Goal: Task Accomplishment & Management: Manage account settings

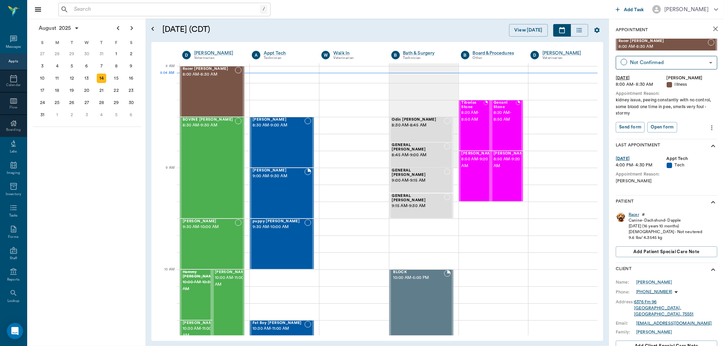
click at [634, 214] on div "Racer" at bounding box center [633, 215] width 11 height 6
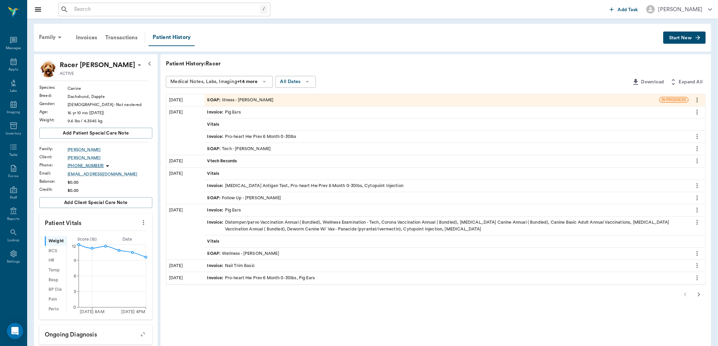
scroll to position [38, 0]
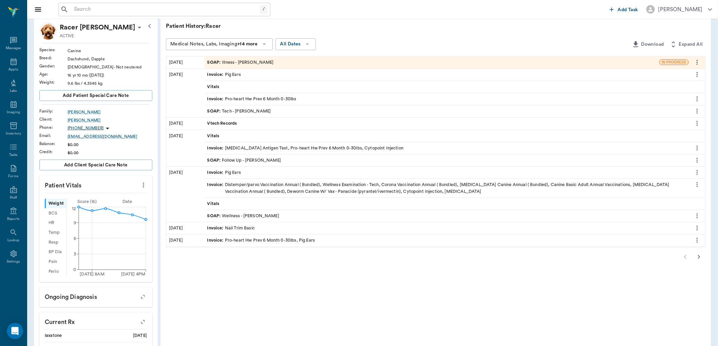
click at [222, 124] on span "Vtech Records" at bounding box center [222, 123] width 31 height 6
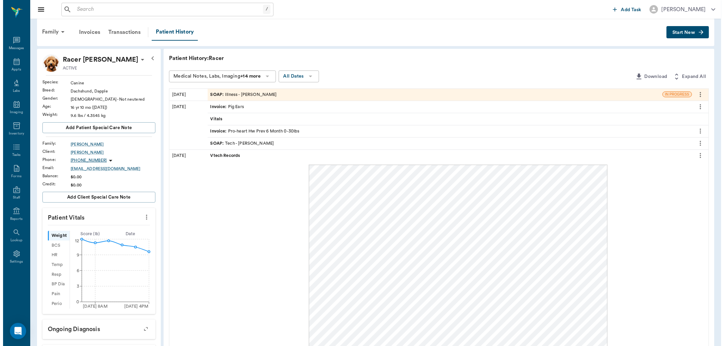
scroll to position [0, 0]
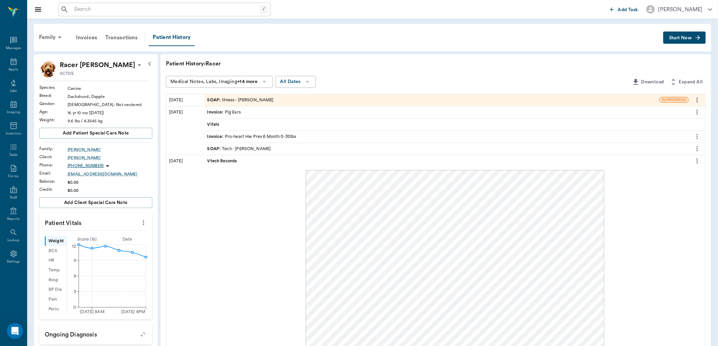
click at [245, 99] on div "SOAP : Illness - [PERSON_NAME]" at bounding box center [240, 100] width 67 height 6
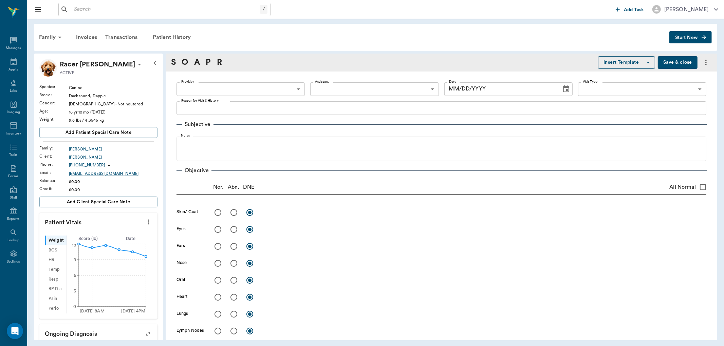
type textarea "kidney issue, peeing constantly with no control, some blood one time in pee, sm…"
type input "63ec2f075fda476ae8351a4d"
type input "63ec2e7e52e12b0ba117b124"
type input "65d2be4f46e3a538d89b8c15"
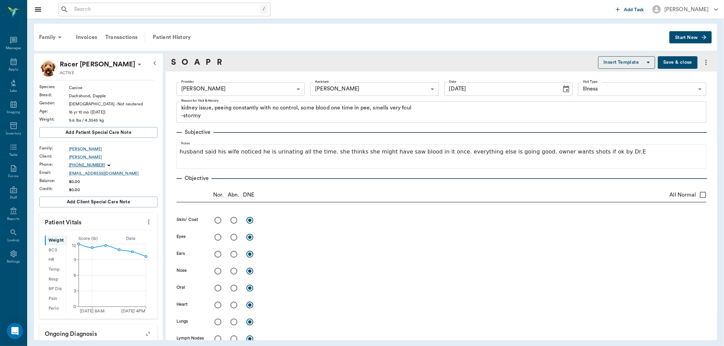
type input "[DATE]"
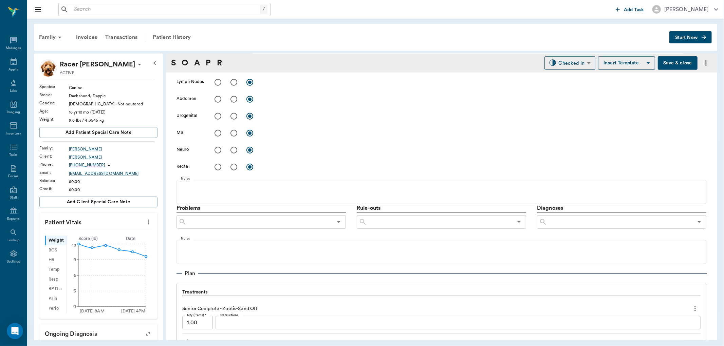
scroll to position [339, 0]
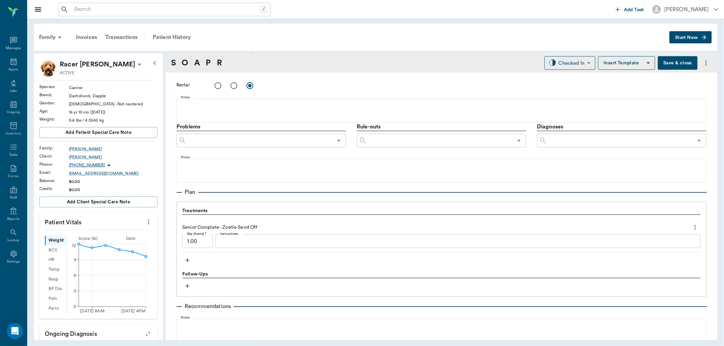
click at [187, 256] on button "button" at bounding box center [187, 260] width 10 height 10
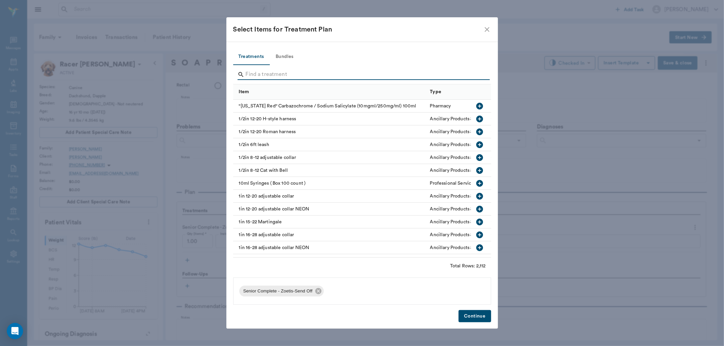
click at [262, 72] on input "Search" at bounding box center [363, 74] width 234 height 11
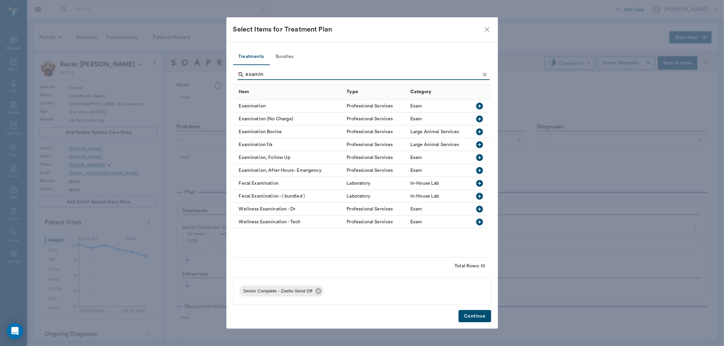
type input "examin"
click at [479, 107] on icon "button" at bounding box center [479, 106] width 7 height 7
click at [477, 316] on button "Continue" at bounding box center [474, 316] width 32 height 13
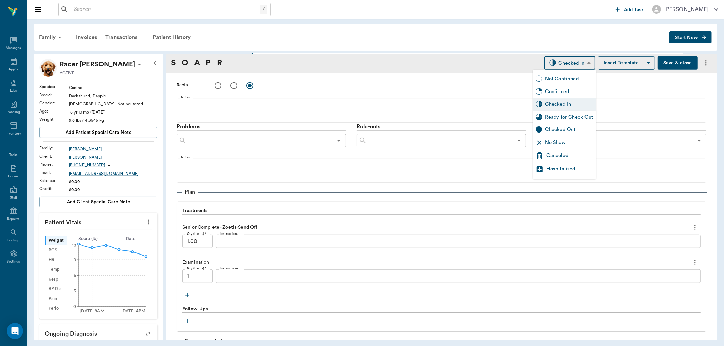
click at [581, 63] on body "/ ​ Add Task [PERSON_NAME] Nectar Messages Appts Labs Imaging Inventory Tasks F…" at bounding box center [362, 173] width 724 height 346
click at [574, 114] on div "Ready for Check Out" at bounding box center [569, 117] width 48 height 7
type input "READY_TO_CHECKOUT"
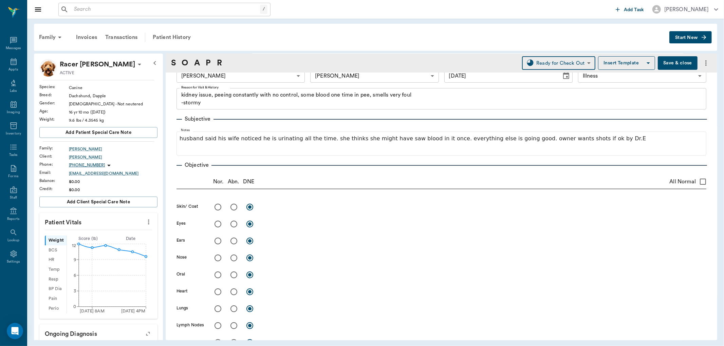
scroll to position [38, 0]
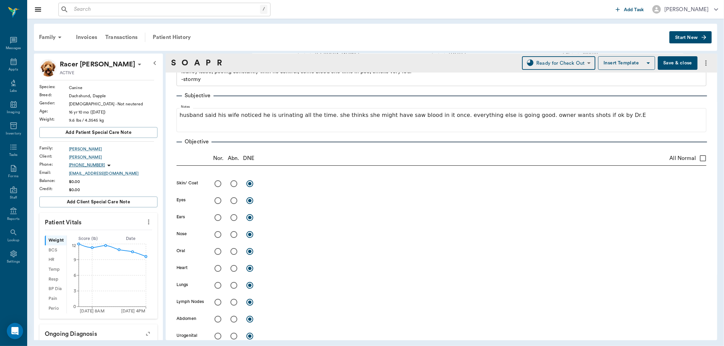
click at [216, 184] on input "radio" at bounding box center [218, 184] width 14 height 14
radio input "true"
click at [217, 199] on input "radio" at bounding box center [218, 201] width 14 height 14
radio input "true"
click at [248, 200] on input "radio" at bounding box center [250, 201] width 14 height 14
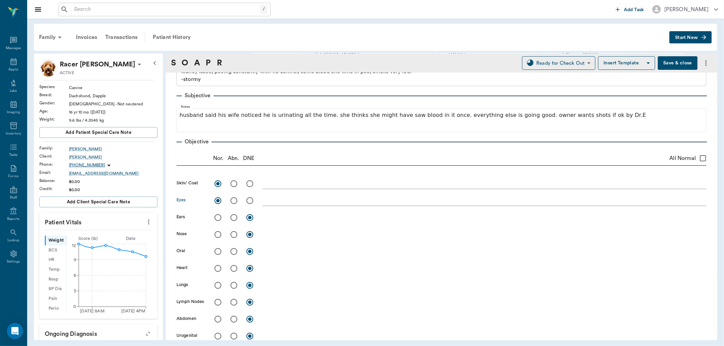
radio input "true"
click at [218, 270] on input "radio" at bounding box center [218, 269] width 14 height 14
radio input "true"
click at [218, 285] on input "radio" at bounding box center [218, 286] width 14 height 14
radio input "true"
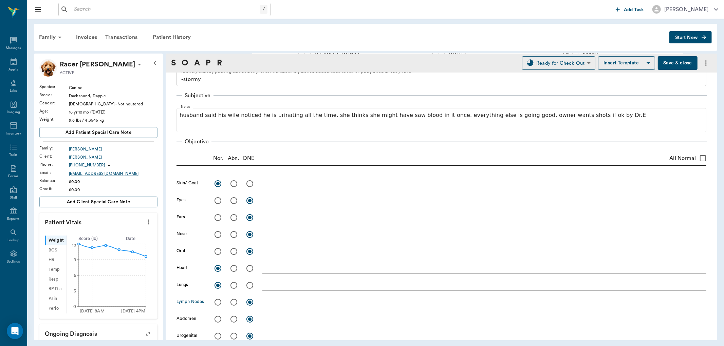
click at [216, 304] on input "radio" at bounding box center [218, 303] width 14 height 14
radio input "true"
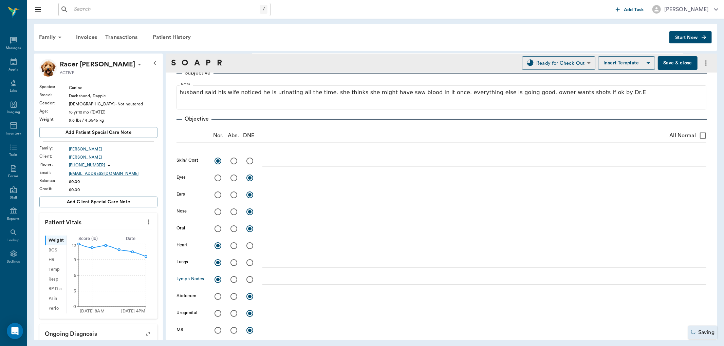
scroll to position [113, 0]
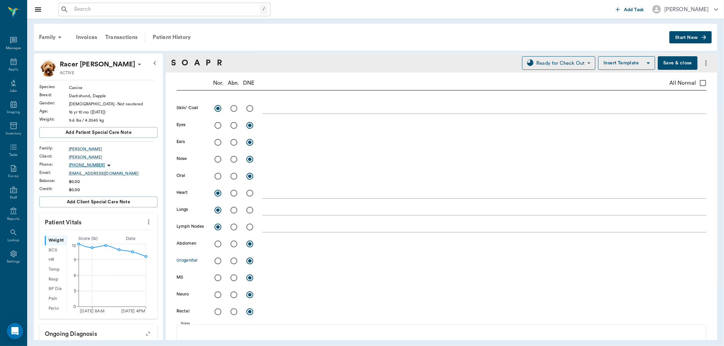
click at [234, 261] on input "radio" at bounding box center [234, 261] width 14 height 14
radio input "true"
click at [266, 265] on div "x" at bounding box center [484, 262] width 444 height 10
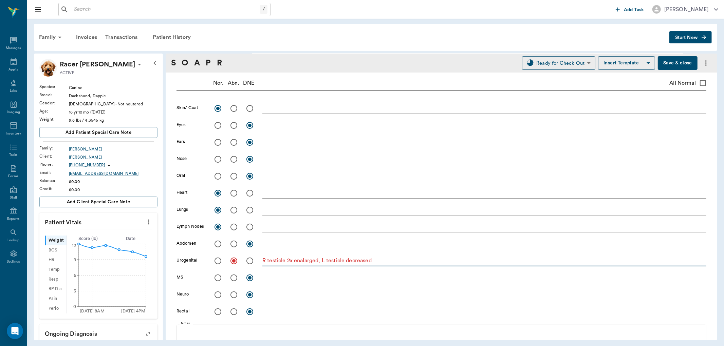
click at [301, 263] on textarea "R testicle 2x enalarged, L testicle decreased" at bounding box center [484, 261] width 444 height 8
click at [393, 263] on textarea "R testicle 2x enlarged, L testicle decreased" at bounding box center [484, 261] width 444 height 8
type textarea "R testicle 2x enlarged, L testicle decreased. US shows tumor. US of bladder, [M…"
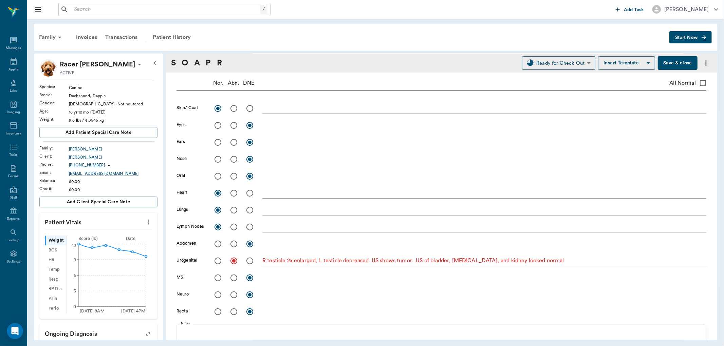
click at [669, 58] on button "Save & close" at bounding box center [678, 63] width 40 height 14
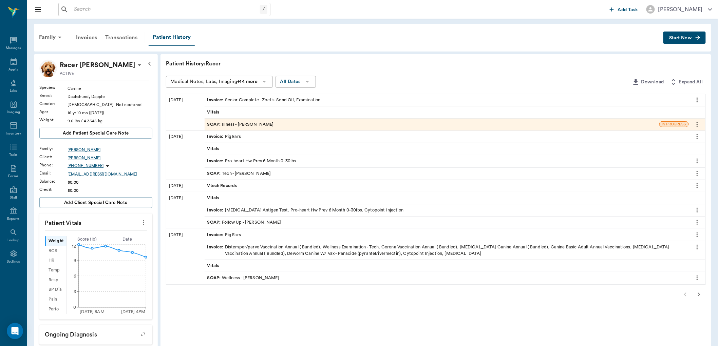
click at [287, 128] on div "SOAP : Illness - [PERSON_NAME]" at bounding box center [432, 125] width 455 height 12
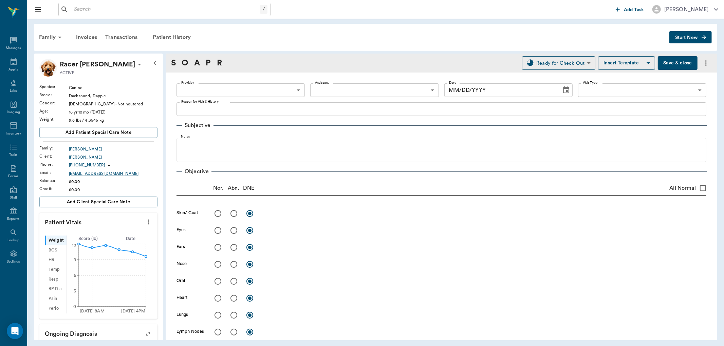
type input "63ec2f075fda476ae8351a4d"
type input "63ec2e7e52e12b0ba117b124"
type input "65d2be4f46e3a538d89b8c15"
type textarea "kidney issue, peeing constantly with no control, some blood one time in pee, sm…"
radio input "true"
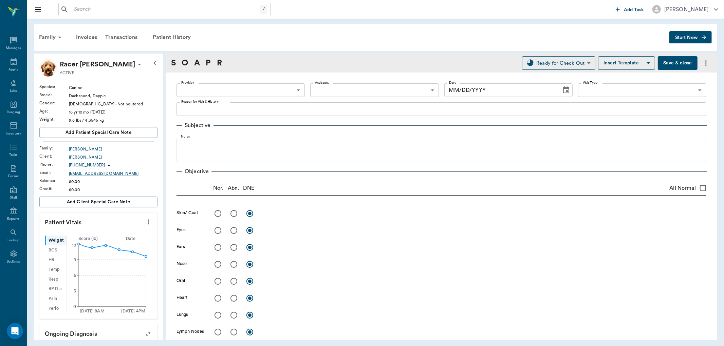
radio input "true"
type textarea "R testicle 2x enlarged, L testicle decreased. US shows tumor. US of bladder, [M…"
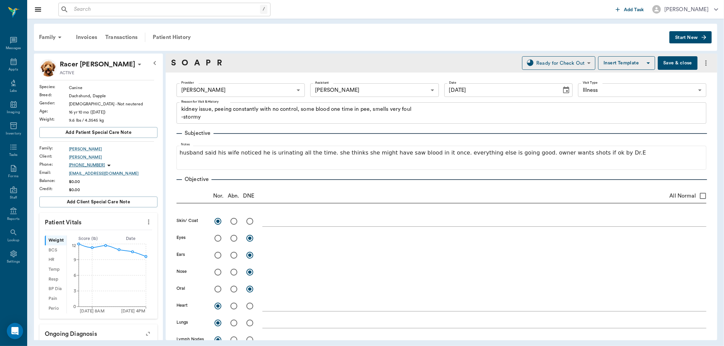
type input "[DATE]"
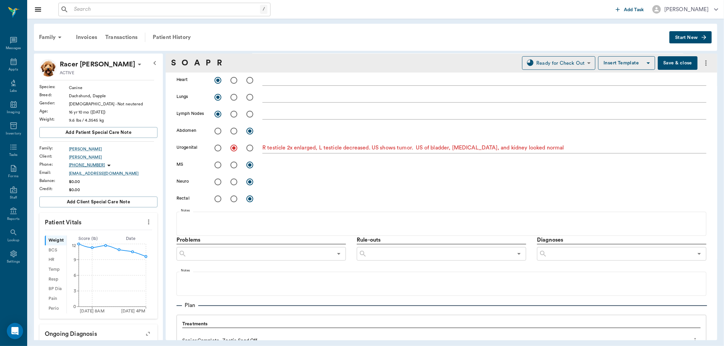
type input "CHECKED_OUT"
click at [567, 251] on input "text" at bounding box center [620, 254] width 146 height 10
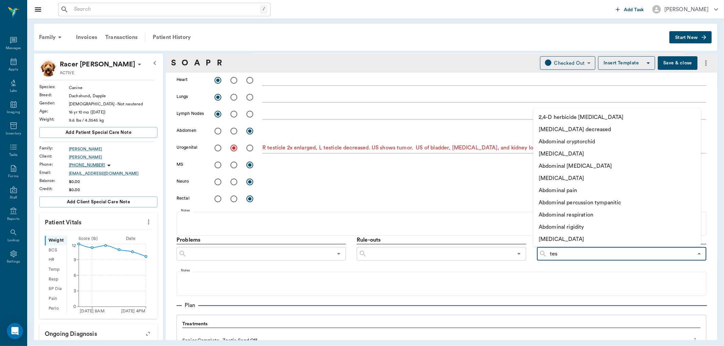
type input "test"
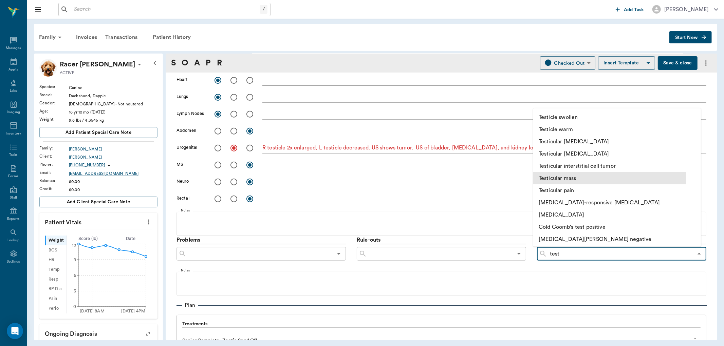
click at [577, 177] on li "Testicular mass" at bounding box center [609, 178] width 153 height 12
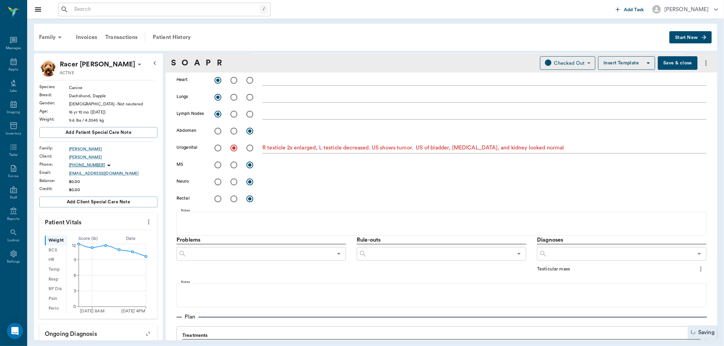
click at [697, 270] on icon "more" at bounding box center [700, 269] width 7 height 8
click at [667, 278] on span "Add to ongoing diagnosis" at bounding box center [666, 280] width 57 height 7
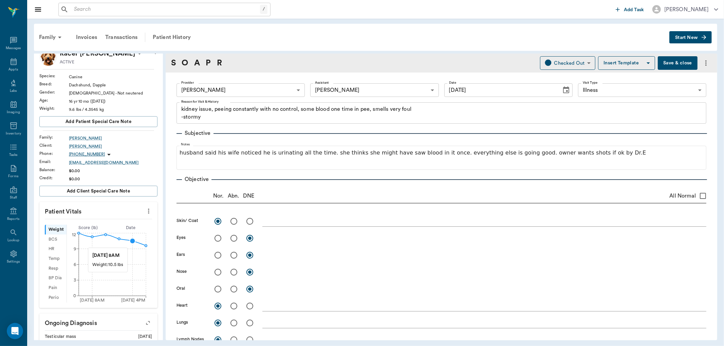
scroll to position [0, 0]
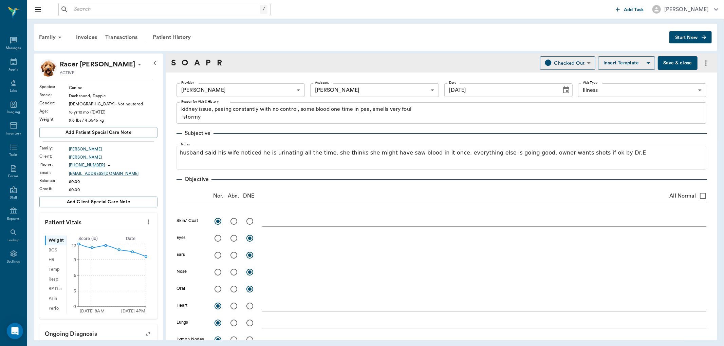
click at [666, 62] on button "Save & close" at bounding box center [678, 63] width 40 height 14
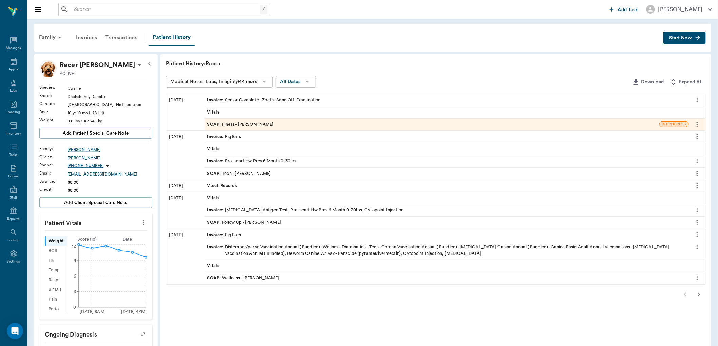
click at [243, 107] on div "Vitals" at bounding box center [447, 113] width 484 height 12
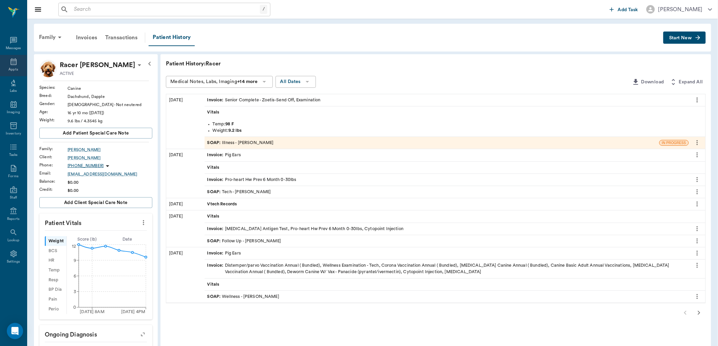
click at [14, 63] on icon at bounding box center [14, 61] width 6 height 7
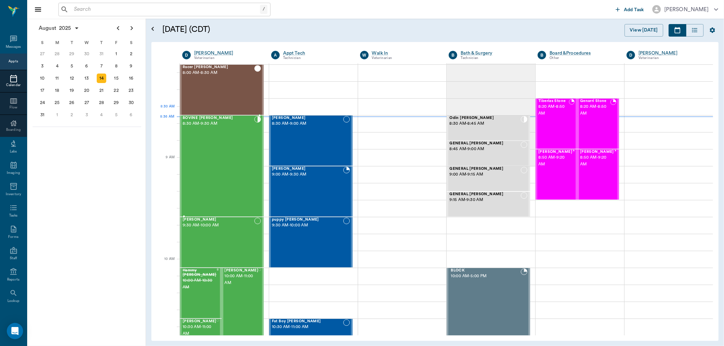
scroll to position [39, 0]
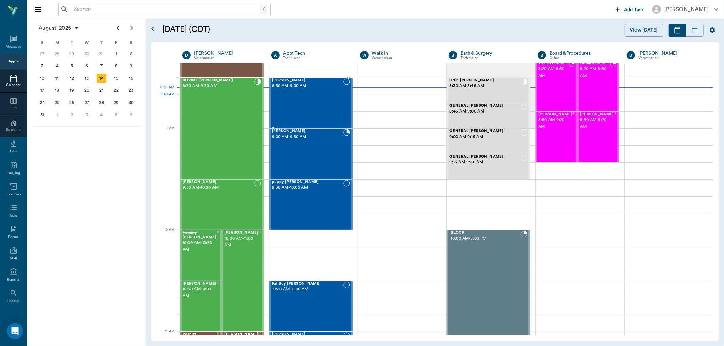
click at [289, 105] on div "[PERSON_NAME] 8:30 AM - 9:00 AM" at bounding box center [307, 103] width 71 height 50
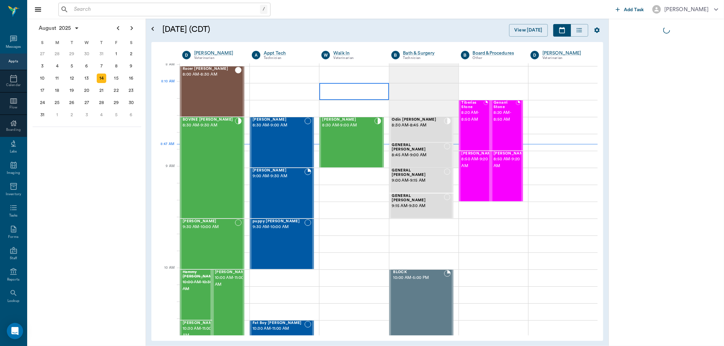
scroll to position [2, 0]
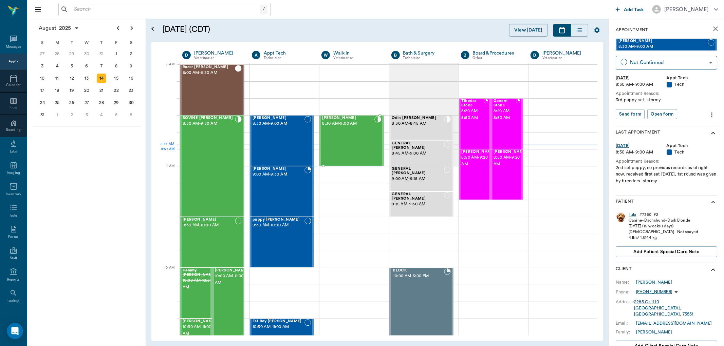
click at [327, 150] on div "Cruz Braddock 8:30 AM - 9:00 AM" at bounding box center [348, 141] width 52 height 50
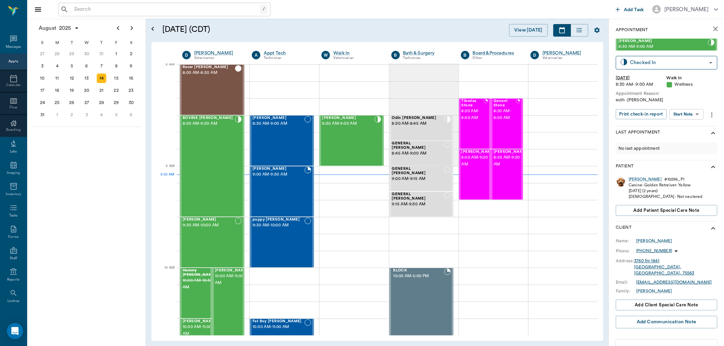
click at [174, 10] on input "text" at bounding box center [165, 10] width 189 height 10
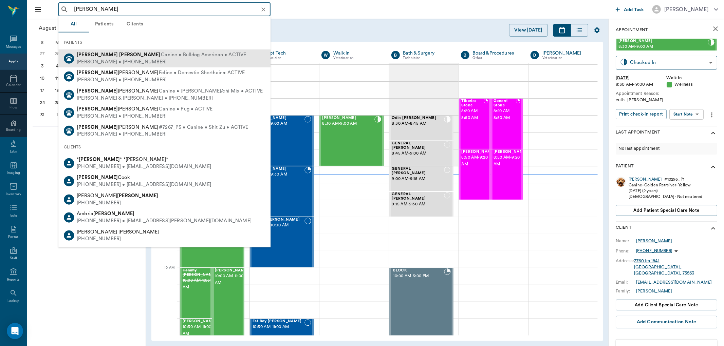
click at [177, 54] on span "Canine • Bulldog American • ACTIVE" at bounding box center [203, 55] width 85 height 7
type input "jojo norman"
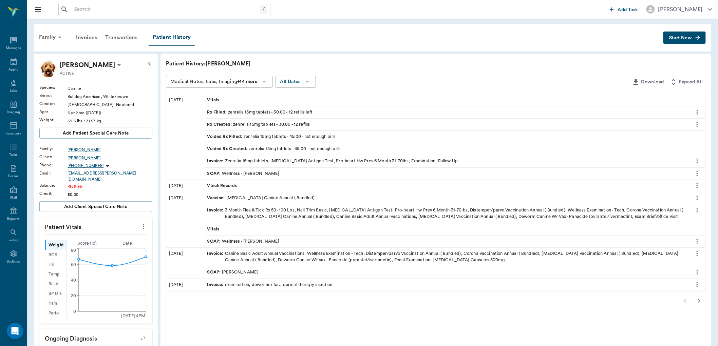
click at [259, 110] on div "Rx Filled : zenrelia 15mg tablets - 30.00 - 12 refills left" at bounding box center [260, 112] width 106 height 6
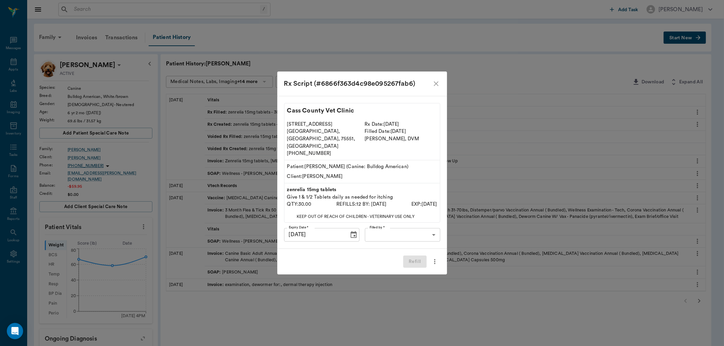
click at [378, 225] on body "/ ​ Add Task Dr. Bert Ellsworth Nectar Messages Appts Labs Imaging Inventory Ta…" at bounding box center [362, 267] width 724 height 535
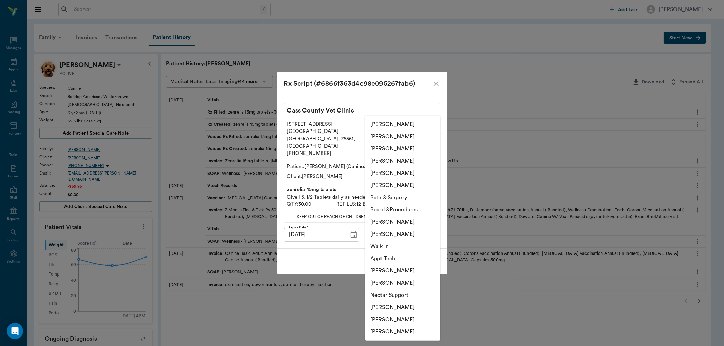
click at [392, 162] on li "Jessie Mitchell" at bounding box center [402, 161] width 75 height 12
type input "63ec2ed152e12b0ba117cd50"
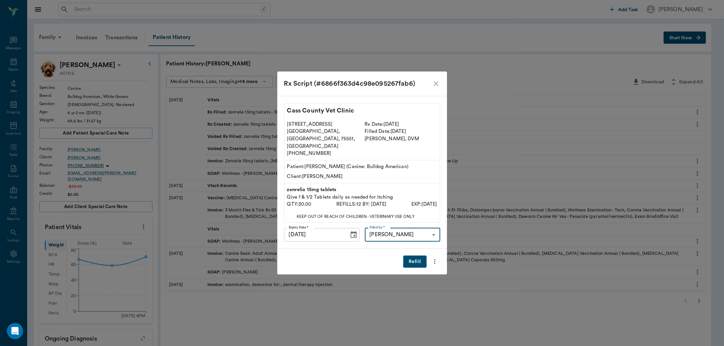
click at [420, 256] on button "Refill" at bounding box center [414, 262] width 23 height 13
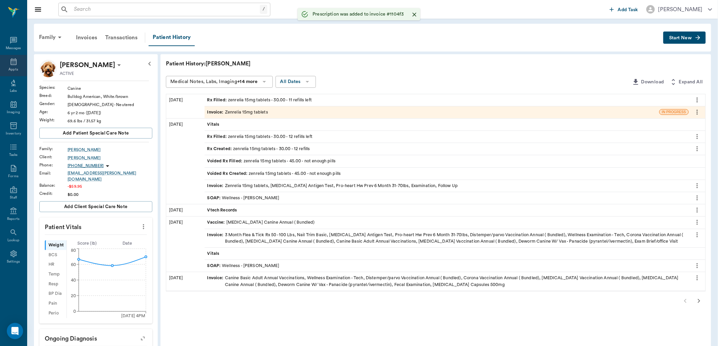
click at [13, 69] on div "Appts" at bounding box center [13, 69] width 10 height 5
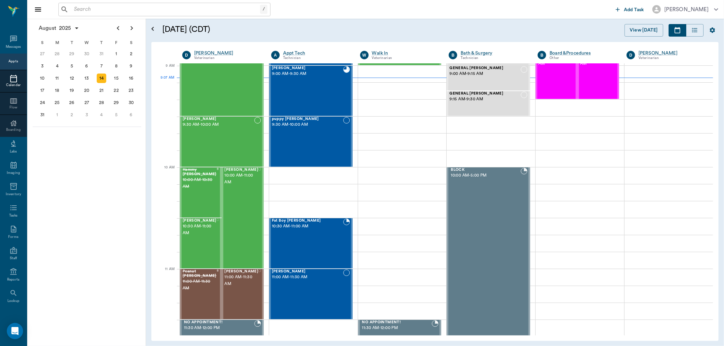
scroll to position [102, 0]
click at [75, 12] on input "text" at bounding box center [165, 10] width 189 height 10
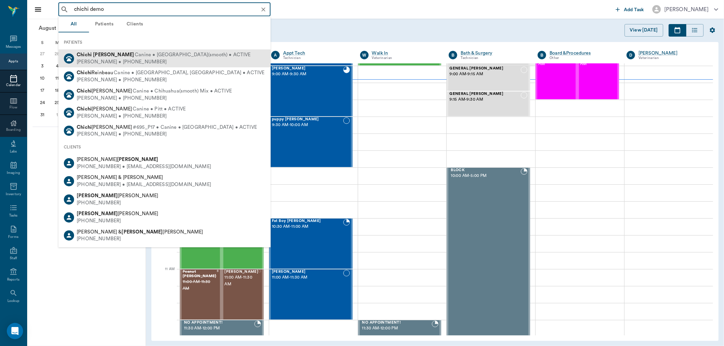
click at [148, 59] on div "Mary Demoss • (870) 691-2253" at bounding box center [164, 61] width 174 height 7
type input "chichi demo"
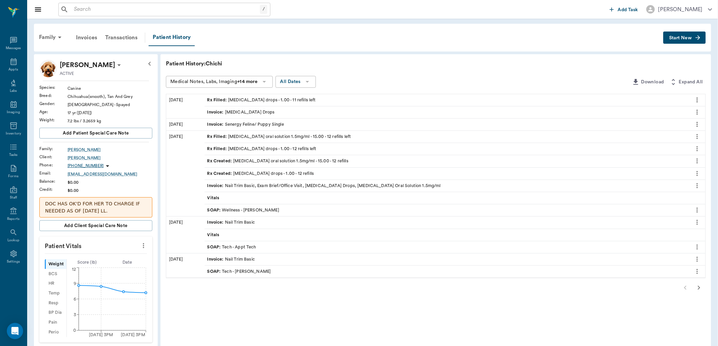
click at [214, 100] on span "Rx Filled :" at bounding box center [217, 100] width 21 height 6
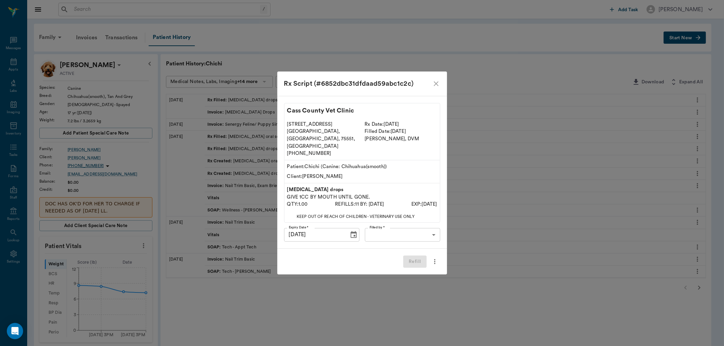
click at [393, 225] on body "/ ​ Add Task Dr. Bert Ellsworth Nectar Messages Appts Labs Imaging Inventory Ta…" at bounding box center [362, 258] width 724 height 517
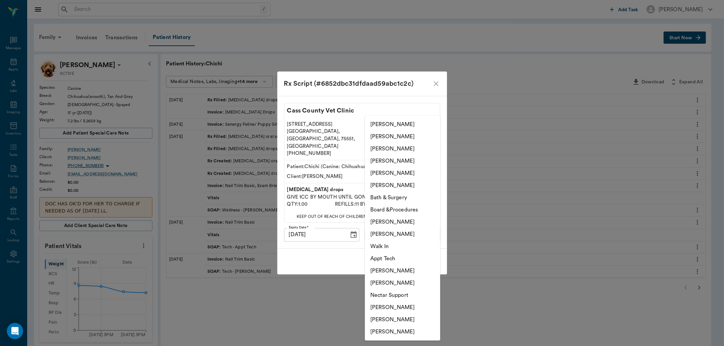
drag, startPoint x: 383, startPoint y: 305, endPoint x: 385, endPoint y: 296, distance: 8.7
click at [383, 303] on li "Hunter Graves" at bounding box center [402, 308] width 75 height 12
type input "682b670d8bdc6f7f8feef3db"
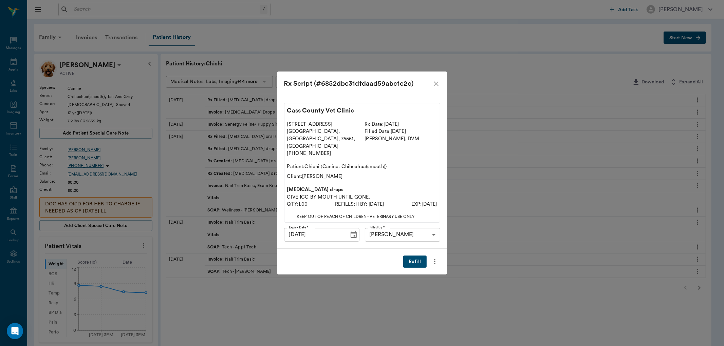
click at [413, 259] on button "Refill" at bounding box center [414, 262] width 23 height 13
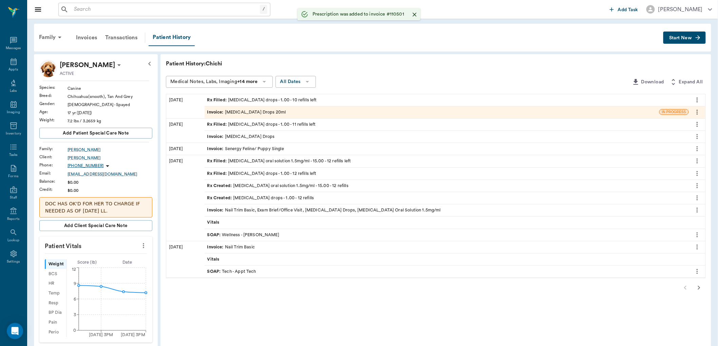
click at [228, 164] on div "Rx Filled : meloxicam oral solution 1.5mg/ml - 15.00 - 12 refills left" at bounding box center [279, 161] width 144 height 6
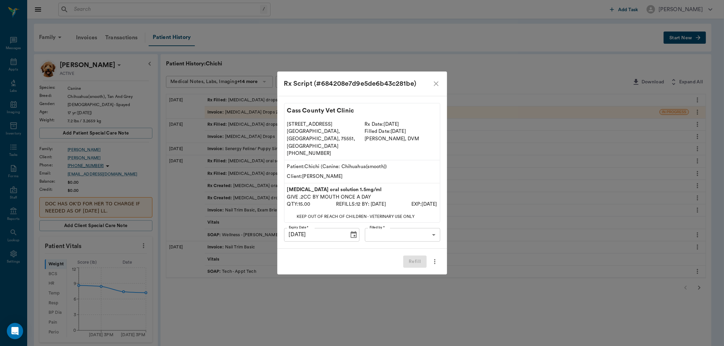
click at [406, 226] on body "/ ​ Add Task Dr. Bert Ellsworth Nectar Messages Appts Labs Imaging Inventory Ta…" at bounding box center [362, 258] width 724 height 517
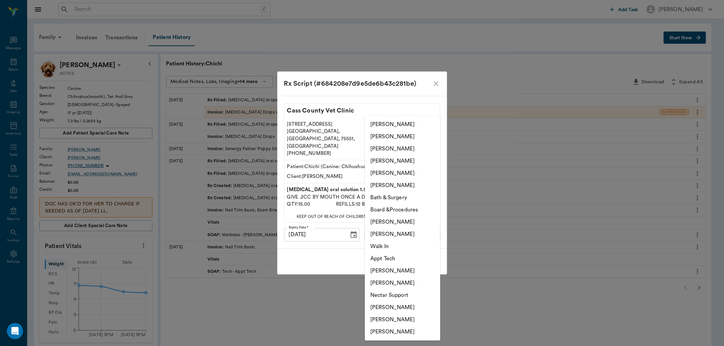
click at [397, 306] on li "Hunter Graves" at bounding box center [402, 308] width 75 height 12
type input "682b670d8bdc6f7f8feef3db"
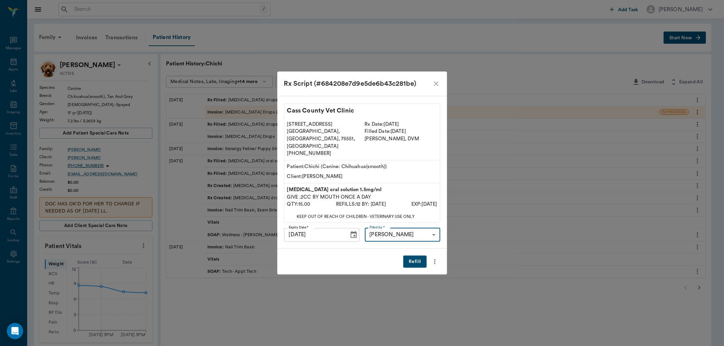
click at [412, 249] on div "Refill" at bounding box center [362, 262] width 170 height 26
click at [415, 256] on button "Refill" at bounding box center [414, 262] width 23 height 13
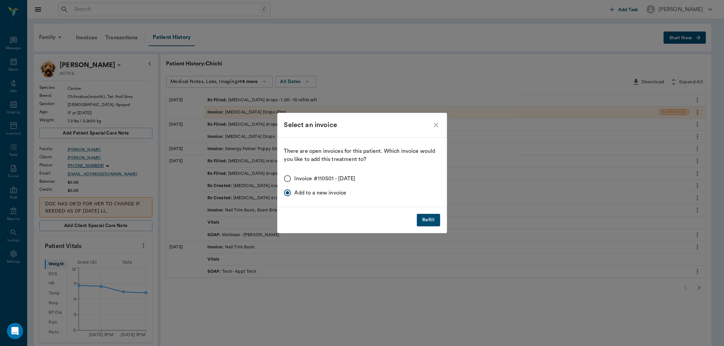
click at [289, 177] on input "Invoice #110501 - 08/14/2025" at bounding box center [287, 179] width 14 height 14
radio input "true"
click at [433, 219] on button "Refill" at bounding box center [428, 220] width 23 height 13
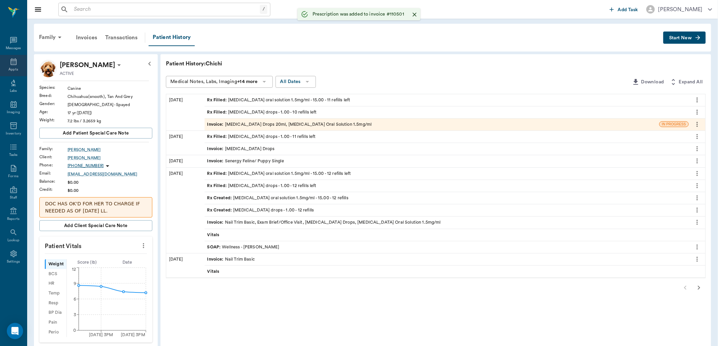
click at [4, 60] on div "Appts" at bounding box center [13, 65] width 27 height 21
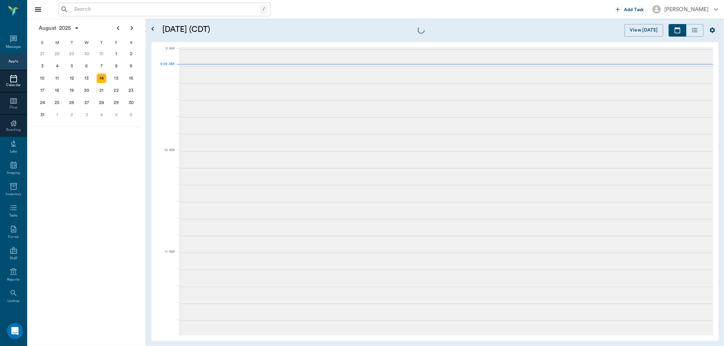
scroll to position [103, 0]
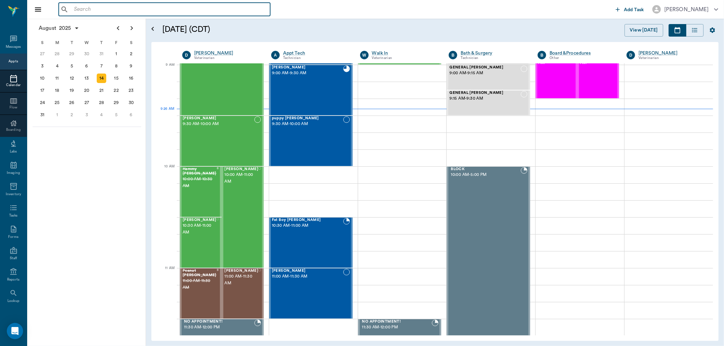
click at [87, 12] on input "text" at bounding box center [169, 10] width 196 height 10
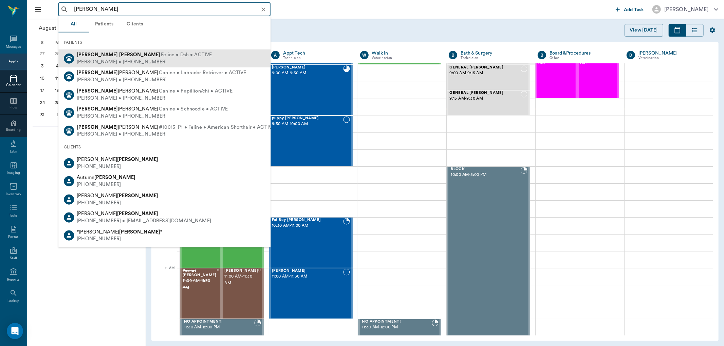
click at [169, 53] on div "Wilson Wilson Feline • Dsh • ACTIVE Andrea Wilson • (903) 506-2067" at bounding box center [164, 59] width 212 height 18
type input "bella wilson"
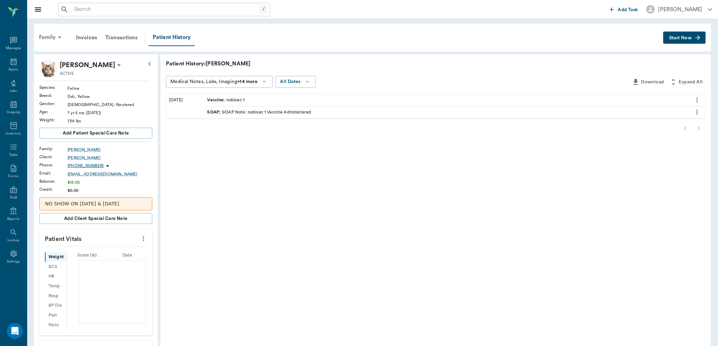
click at [56, 34] on icon at bounding box center [60, 37] width 8 height 8
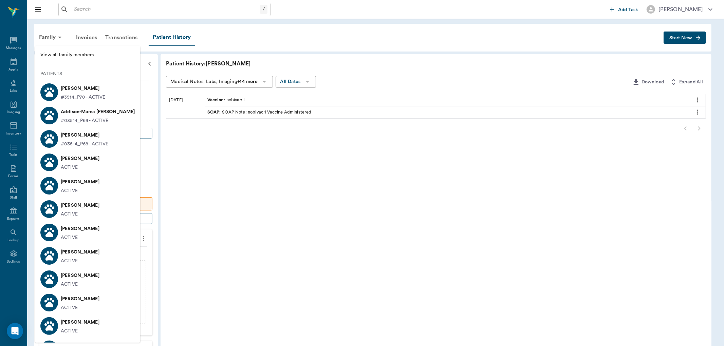
click at [101, 10] on div at bounding box center [362, 173] width 724 height 346
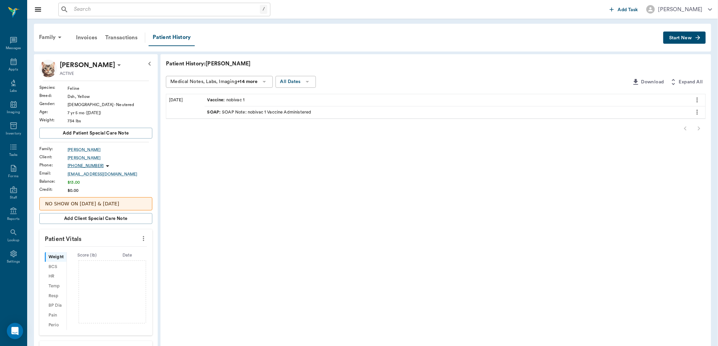
click at [101, 10] on input "text" at bounding box center [165, 10] width 189 height 10
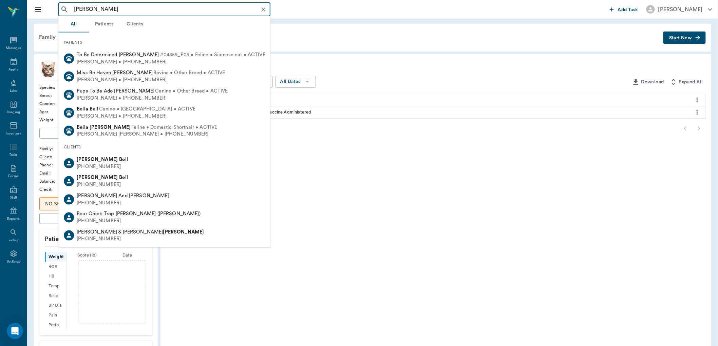
type input "bella wilson"
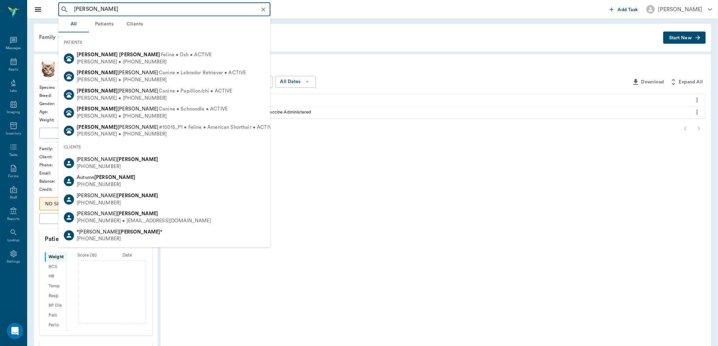
click at [264, 9] on icon "Clear" at bounding box center [263, 9] width 4 height 4
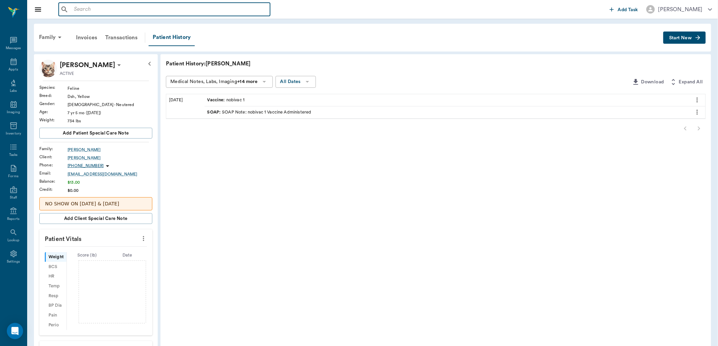
click at [91, 12] on input "text" at bounding box center [169, 10] width 196 height 10
click at [41, 8] on icon "Close drawer" at bounding box center [38, 9] width 8 height 8
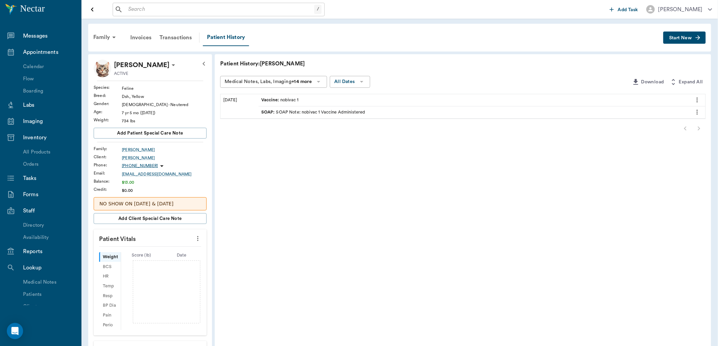
click at [92, 9] on icon "Open drawer" at bounding box center [92, 9] width 2 height 4
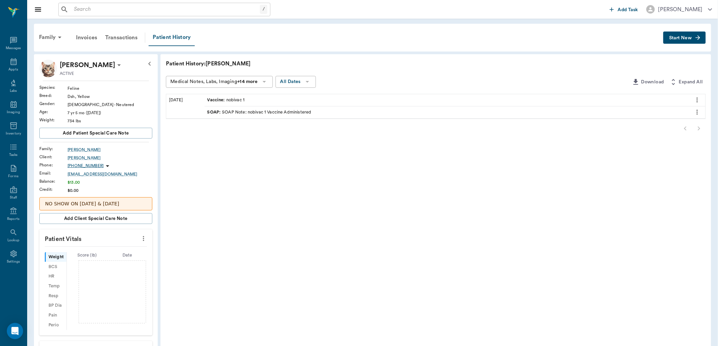
click at [159, 38] on div "Patient History" at bounding box center [172, 37] width 46 height 17
click at [99, 9] on input "text" at bounding box center [169, 10] width 196 height 10
click at [55, 35] on div "Family" at bounding box center [51, 37] width 33 height 16
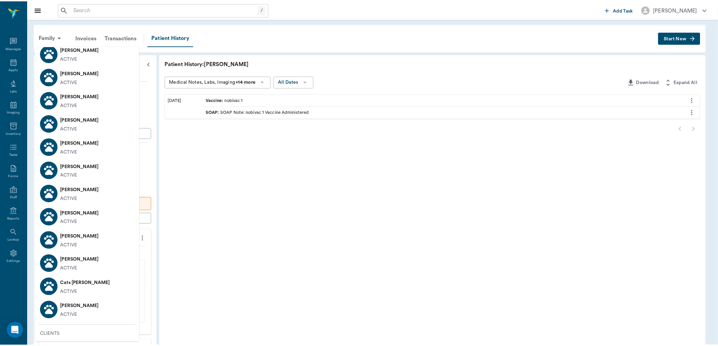
scroll to position [250, 0]
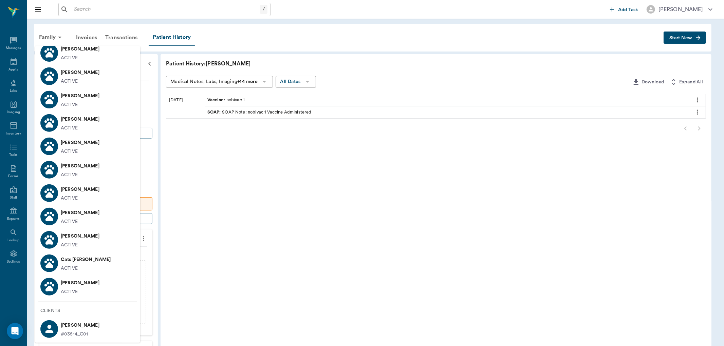
click at [85, 282] on p "Bella Wilson" at bounding box center [80, 283] width 39 height 11
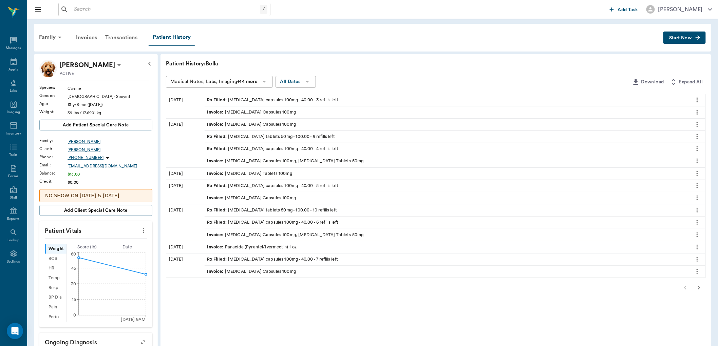
click at [214, 102] on span "Rx Filled :" at bounding box center [217, 100] width 21 height 6
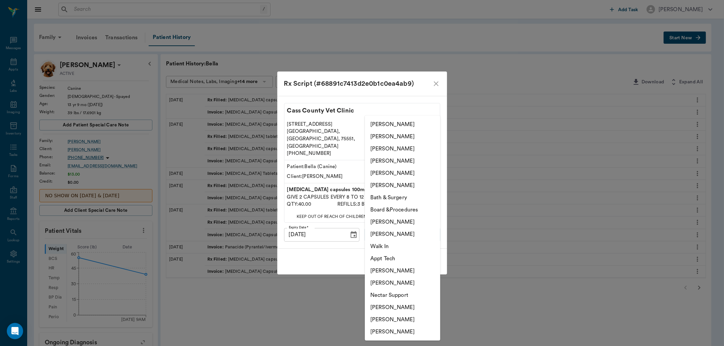
click at [410, 222] on body "/ ​ Add Task Dr. Bert Ellsworth Nectar Messages Appts Labs Imaging Inventory Ta…" at bounding box center [362, 263] width 724 height 527
click at [385, 307] on li "Hunter Graves" at bounding box center [402, 308] width 75 height 12
type input "682b670d8bdc6f7f8feef3db"
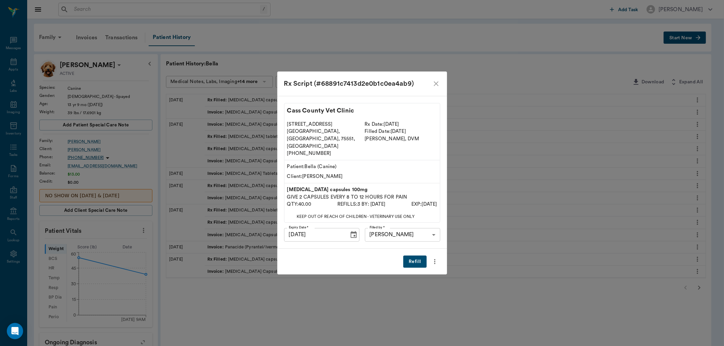
click at [416, 257] on button "Refill" at bounding box center [414, 262] width 23 height 13
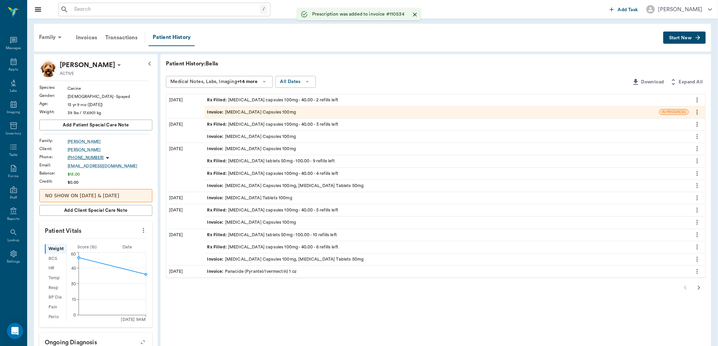
click at [234, 162] on div "Rx Filled : tramadol tablets 50mg - 100.00 - 9 refills left" at bounding box center [271, 161] width 128 height 6
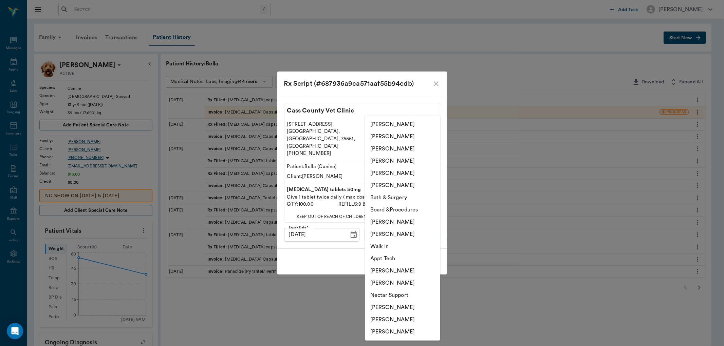
click at [393, 231] on body "/ ​ Add Task Dr. Bert Ellsworth Nectar Messages Appts Labs Imaging Inventory Ta…" at bounding box center [362, 263] width 724 height 527
click at [384, 136] on li "[PERSON_NAME]" at bounding box center [402, 137] width 75 height 12
type input "63ec2e7e52e12b0ba117b124"
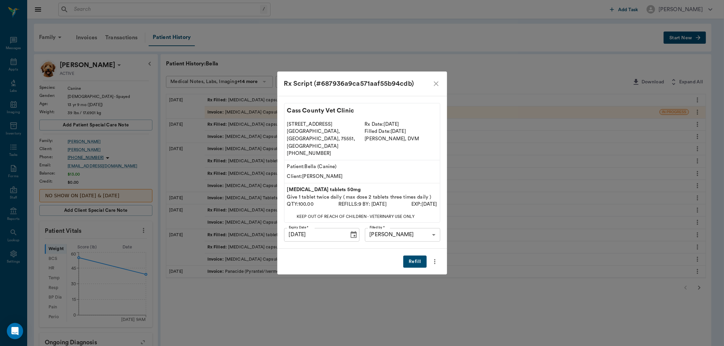
click at [413, 256] on button "Refill" at bounding box center [414, 262] width 23 height 13
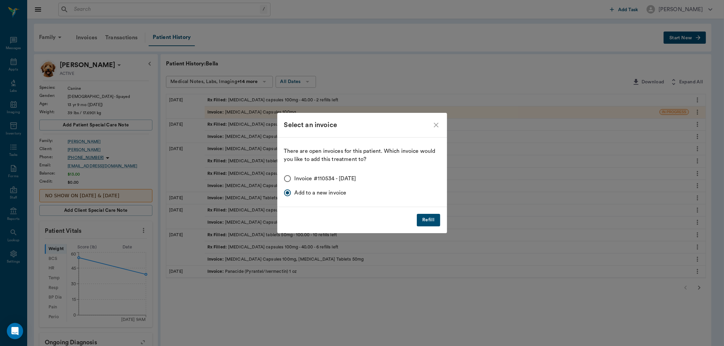
click at [287, 175] on input "Invoice #110534 - 08/14/2025" at bounding box center [287, 179] width 14 height 14
radio input "true"
click at [434, 222] on button "Refill" at bounding box center [428, 220] width 23 height 13
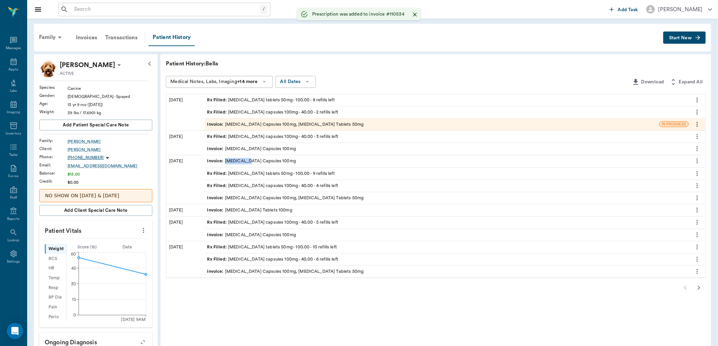
click at [248, 164] on div "Invoice : Gabapentin Capsules 100mg" at bounding box center [251, 161] width 89 height 6
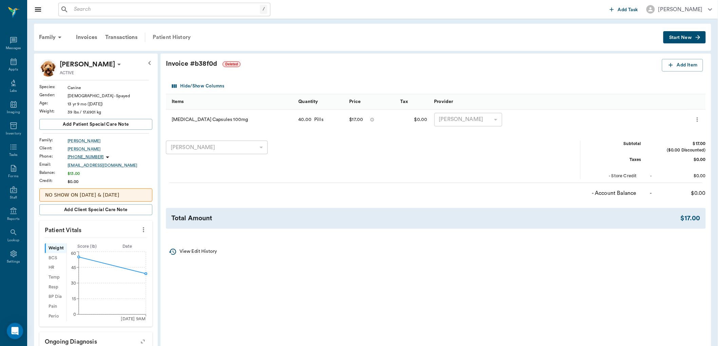
click at [155, 36] on div "Patient History" at bounding box center [172, 37] width 46 height 16
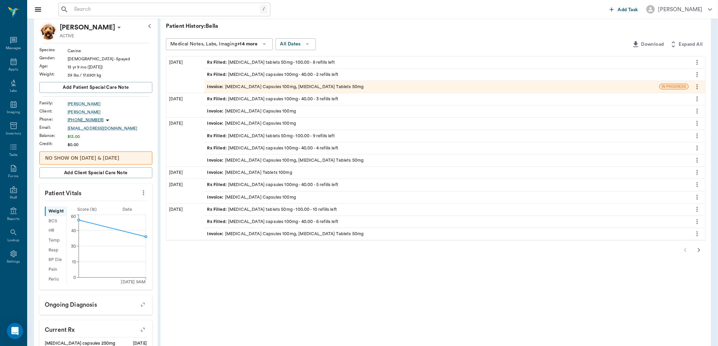
scroll to position [75, 0]
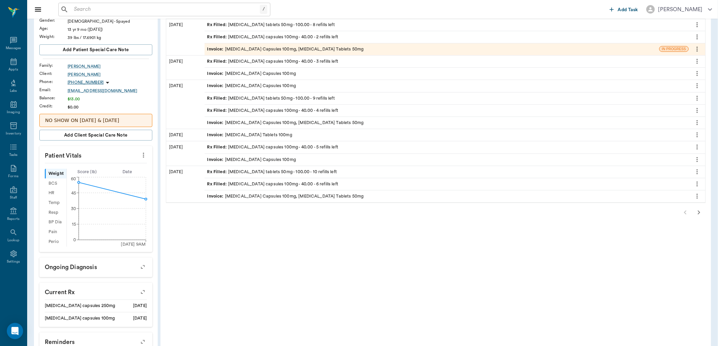
click at [696, 216] on icon "button" at bounding box center [699, 213] width 8 height 8
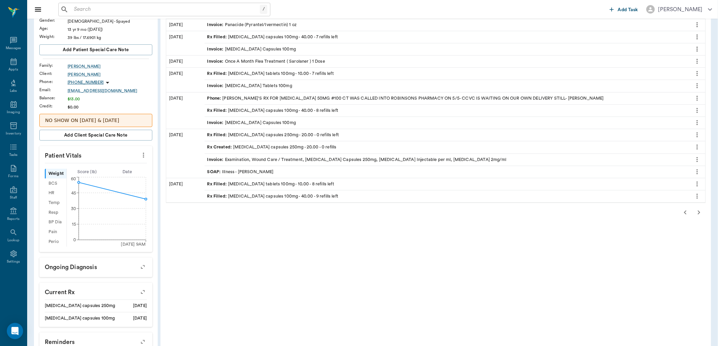
click at [223, 72] on span "Rx Filled :" at bounding box center [217, 74] width 21 height 6
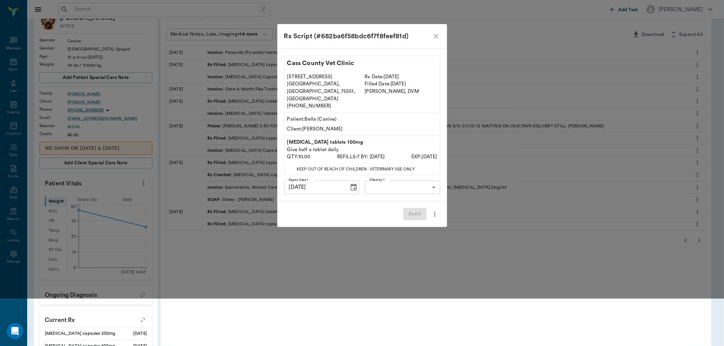
scroll to position [0, 0]
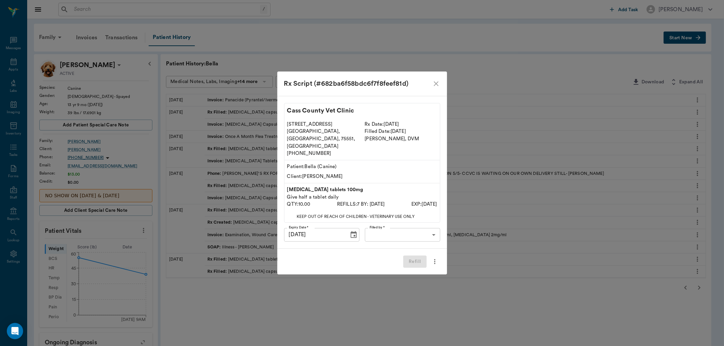
click at [409, 226] on body "/ ​ Add Task Dr. Bert Ellsworth Nectar Messages Appts Labs Imaging Inventory Ta…" at bounding box center [362, 251] width 724 height 502
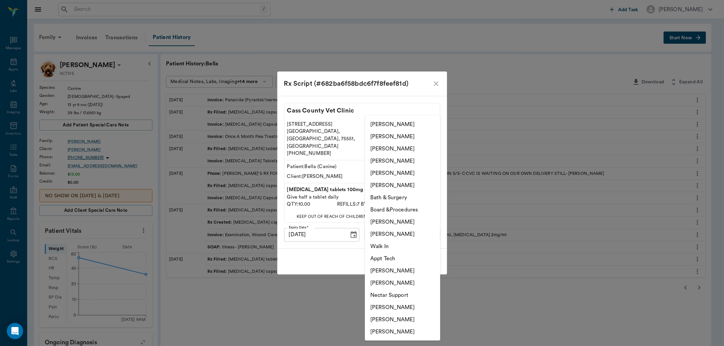
click at [434, 90] on div at bounding box center [362, 173] width 724 height 346
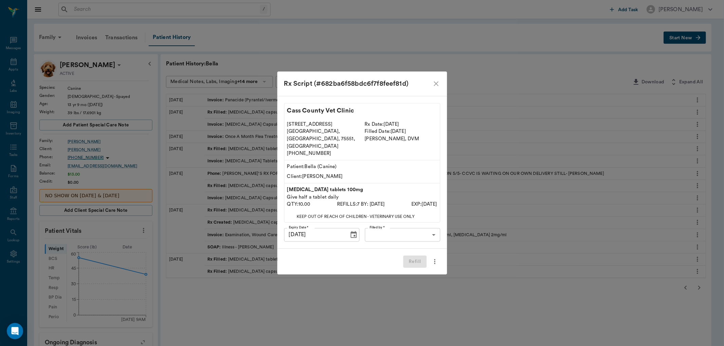
click at [434, 88] on icon "close" at bounding box center [436, 84] width 8 height 8
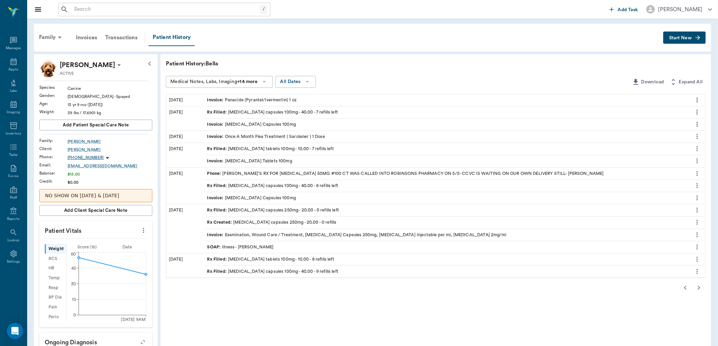
click at [689, 288] on icon "button" at bounding box center [685, 288] width 8 height 8
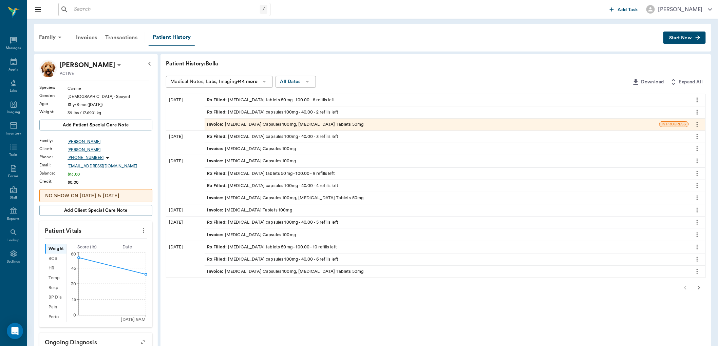
click at [677, 40] on button "Start New" at bounding box center [684, 38] width 42 height 13
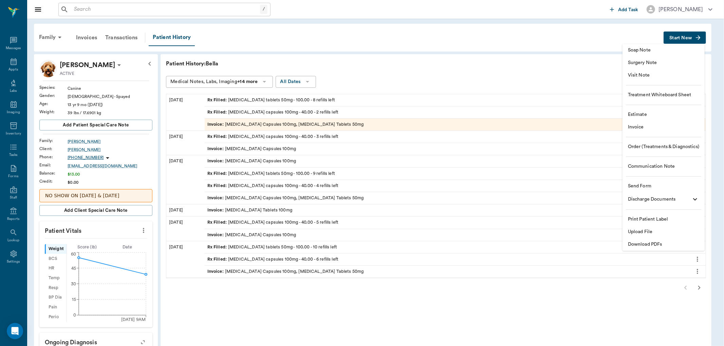
click at [642, 73] on span "Visit Note" at bounding box center [663, 75] width 71 height 7
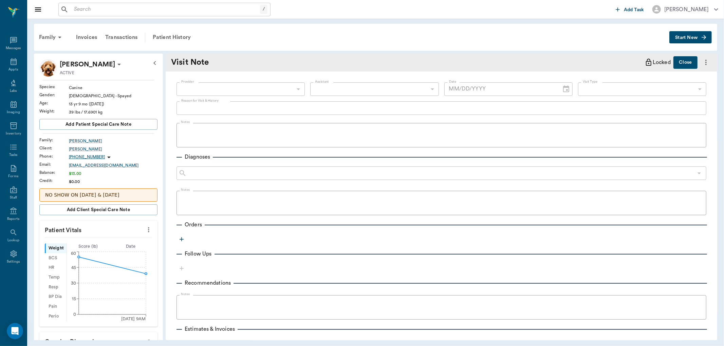
type input "[DATE]"
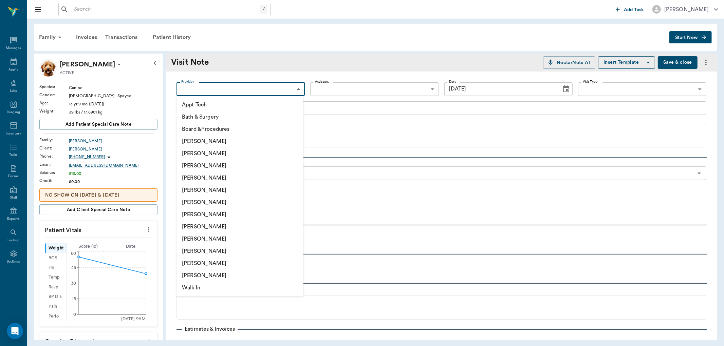
click at [238, 86] on body "/ ​ Add Task Dr. Bert Ellsworth Nectar Messages Appts Labs Imaging Inventory Ta…" at bounding box center [362, 173] width 724 height 346
click at [202, 228] on li "[PERSON_NAME]" at bounding box center [239, 227] width 127 height 12
type input "63ec2e7e52e12b0ba117b124"
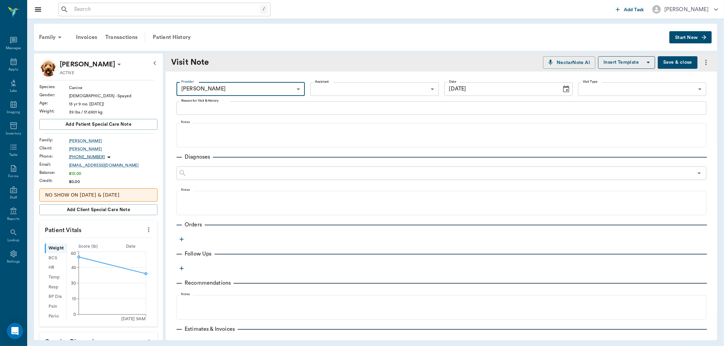
click at [191, 113] on div "x Reason for Visit & History" at bounding box center [441, 108] width 530 height 14
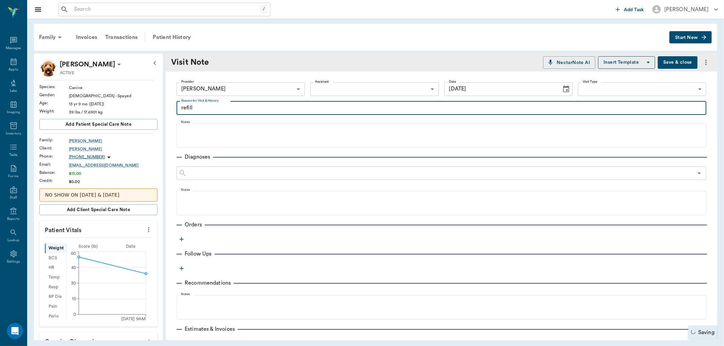
type textarea "refill"
click at [178, 237] on icon "button" at bounding box center [181, 239] width 7 height 7
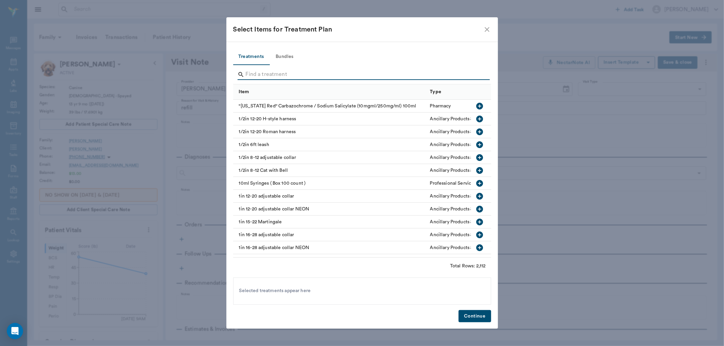
click at [256, 78] on input "Search" at bounding box center [363, 74] width 234 height 11
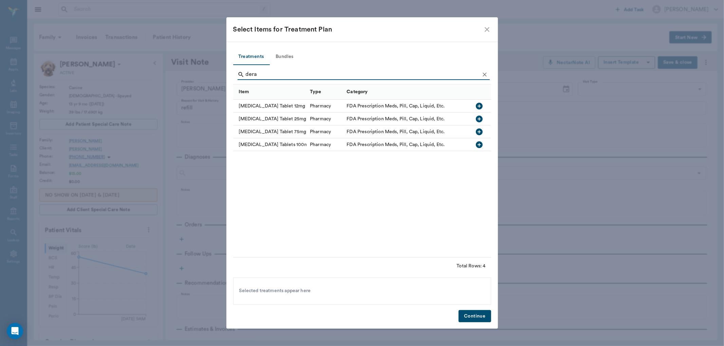
type input "dera"
click at [480, 143] on icon "button" at bounding box center [479, 144] width 7 height 7
drag, startPoint x: 477, startPoint y: 314, endPoint x: 477, endPoint y: 286, distance: 28.2
click at [477, 314] on button "Continue" at bounding box center [474, 316] width 32 height 13
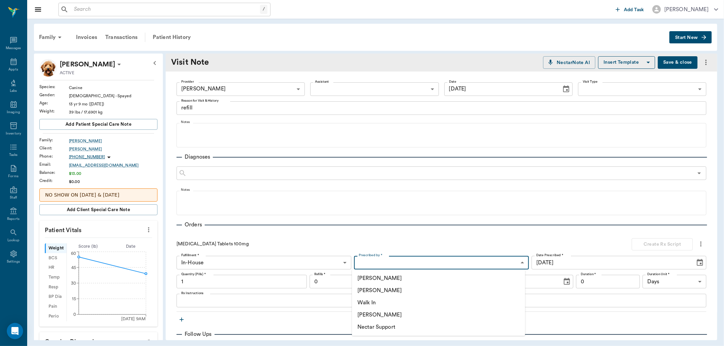
click at [421, 263] on body "/ ​ Add Task Dr. Bert Ellsworth Nectar Messages Appts Labs Imaging Inventory Ta…" at bounding box center [362, 173] width 724 height 346
click at [386, 289] on li "[PERSON_NAME]" at bounding box center [438, 291] width 173 height 12
type input "63ec2f075fda476ae8351a4d"
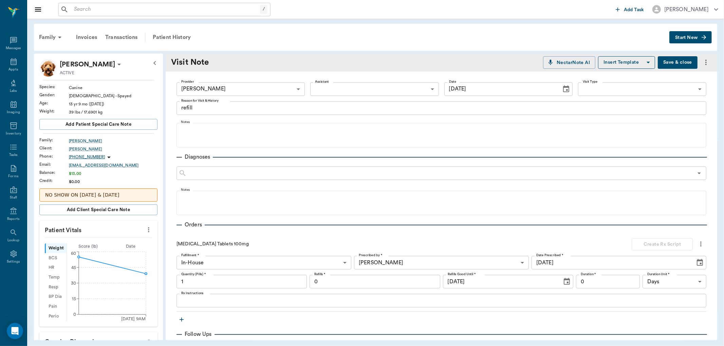
click at [289, 290] on div "Fulfillment * In-House In-House Fulfillment * Prescribed by * Dr. Bert Ellswort…" at bounding box center [441, 282] width 530 height 52
click at [281, 284] on input "1" at bounding box center [241, 282] width 130 height 14
type input "10"
click at [328, 280] on input "0" at bounding box center [374, 282] width 130 height 14
type input "6"
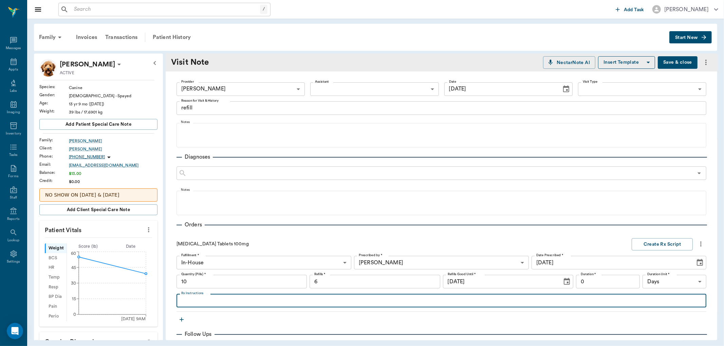
click at [196, 303] on textarea "Rx Instructions" at bounding box center [441, 301] width 520 height 8
type textarea "Give 1/2 tablet daily"
click at [640, 243] on button "Create Rx Script" at bounding box center [661, 245] width 61 height 13
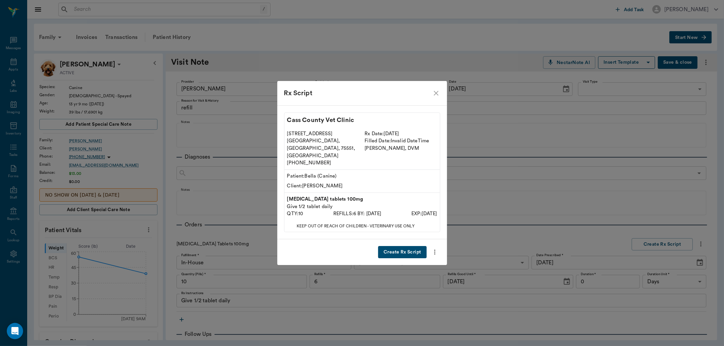
click at [399, 246] on button "Create Rx Script" at bounding box center [402, 252] width 48 height 13
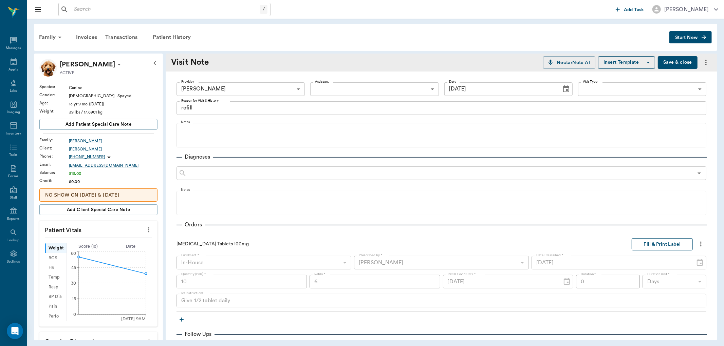
click at [646, 242] on button "Fill & Print Label" at bounding box center [661, 245] width 61 height 13
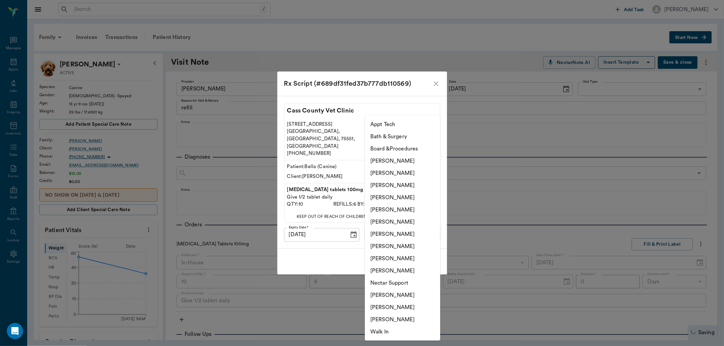
click at [402, 222] on body "/ ​ Add Task Dr. Bert Ellsworth Nectar Messages Appts Labs Imaging Inventory Ta…" at bounding box center [362, 173] width 724 height 346
click at [391, 248] on li "[PERSON_NAME]" at bounding box center [402, 247] width 75 height 12
type input "63ec2e7e52e12b0ba117b124"
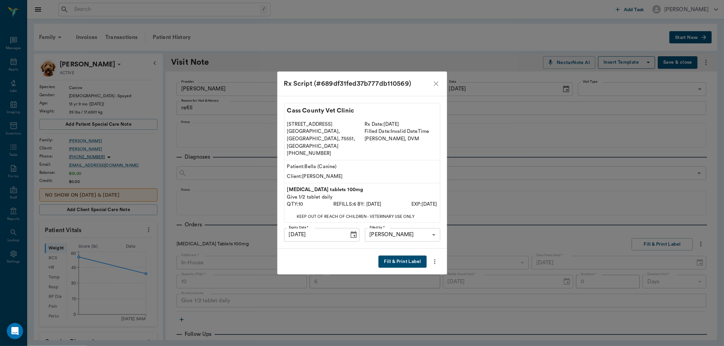
click at [423, 256] on button "Fill & Print Label" at bounding box center [402, 262] width 48 height 13
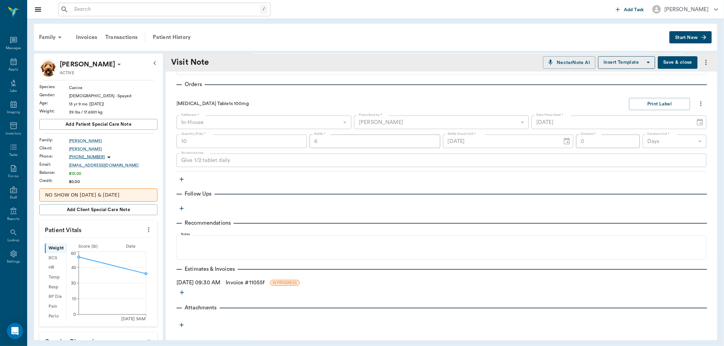
scroll to position [141, 0]
click at [264, 280] on link "Invoice # 11055f" at bounding box center [245, 283] width 39 height 8
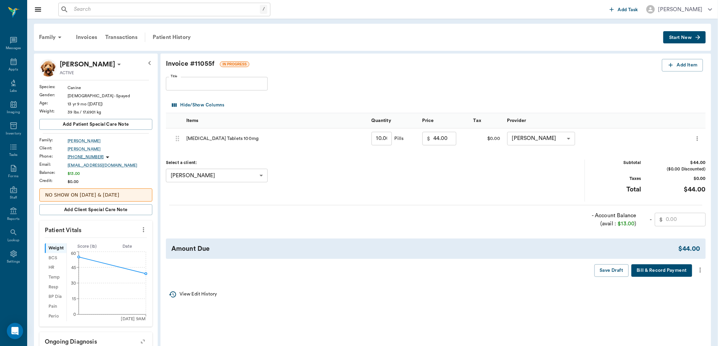
click at [702, 272] on icon "more" at bounding box center [700, 270] width 7 height 8
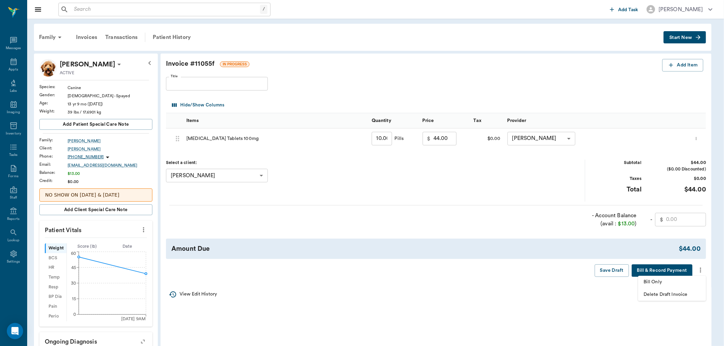
click at [664, 279] on span "Bill Only" at bounding box center [671, 282] width 57 height 7
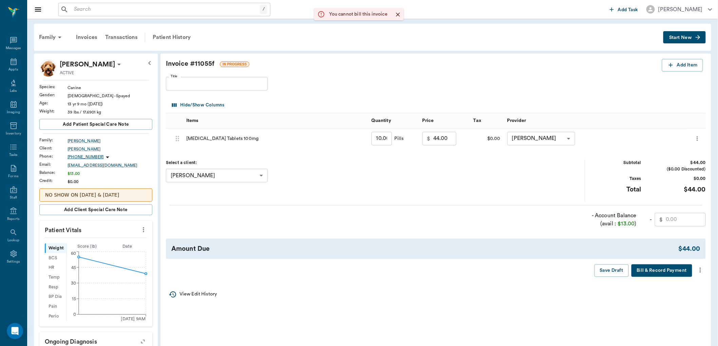
click at [670, 221] on input "text" at bounding box center [686, 220] width 40 height 14
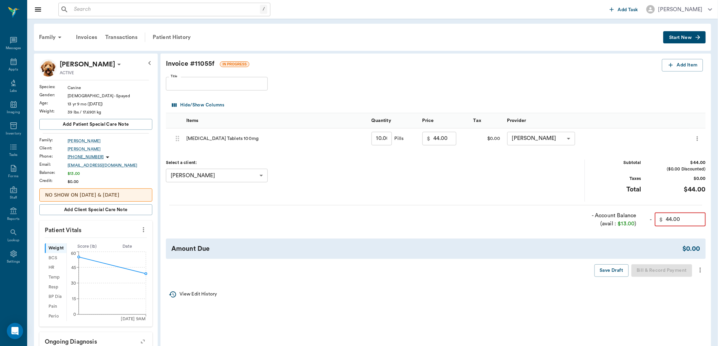
click at [699, 268] on icon "more" at bounding box center [700, 270] width 7 height 8
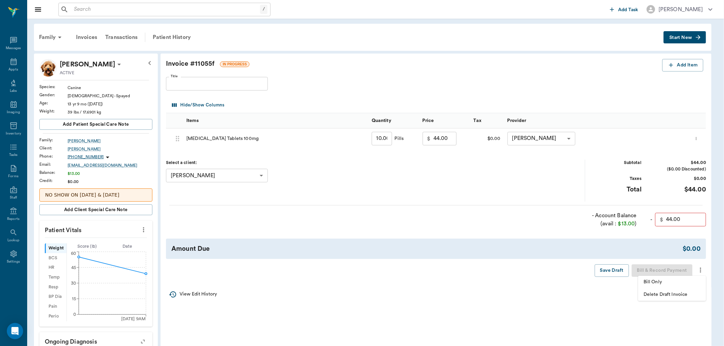
click at [664, 282] on span "Bill Only" at bounding box center [671, 282] width 57 height 7
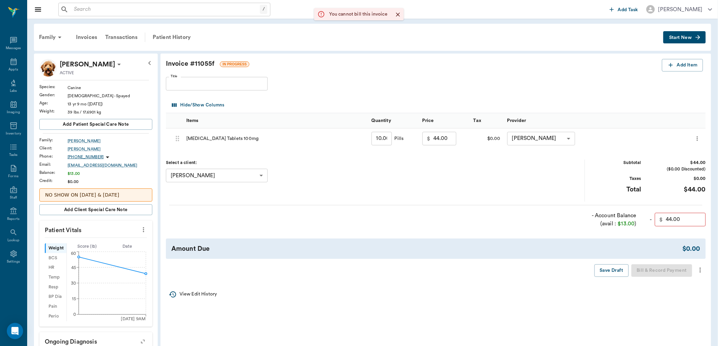
click at [690, 218] on input "44.00" at bounding box center [686, 220] width 40 height 14
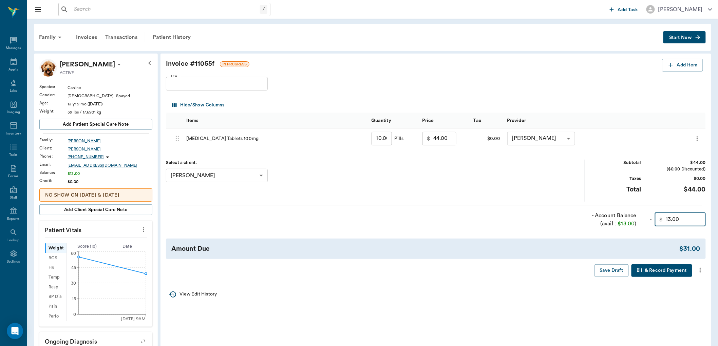
type input "13.00"
click at [698, 271] on icon "more" at bounding box center [700, 270] width 7 height 8
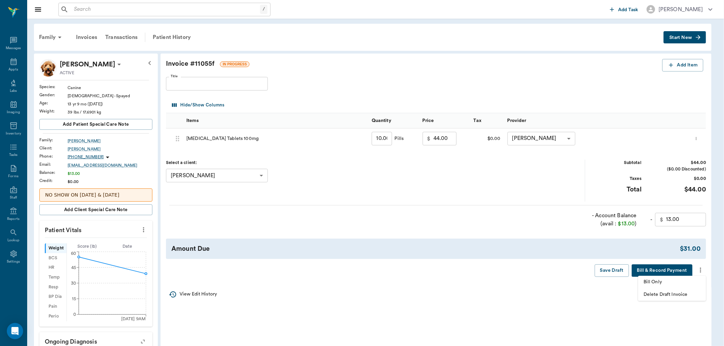
click at [662, 283] on span "Bill Only" at bounding box center [671, 282] width 57 height 7
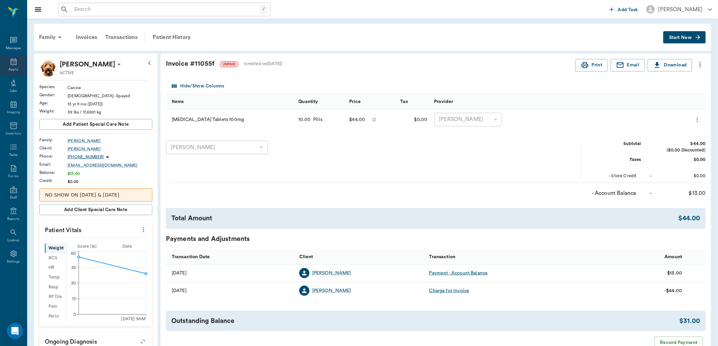
click at [3, 61] on div "Appts" at bounding box center [13, 65] width 27 height 21
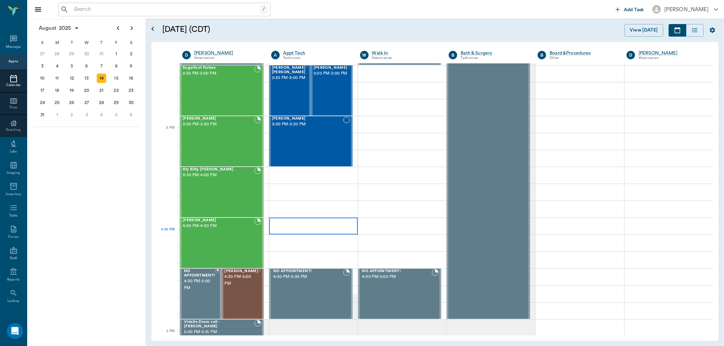
scroll to position [669, 0]
